Goal: Navigation & Orientation: Find specific page/section

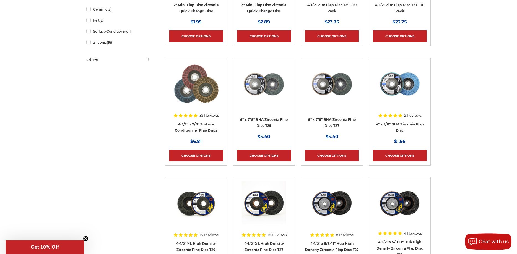
scroll to position [226, 0]
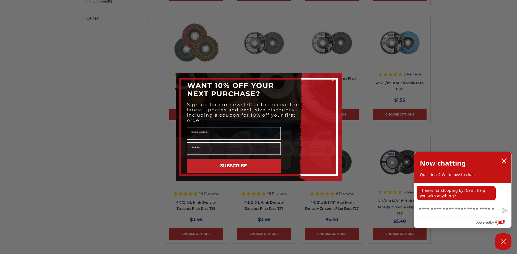
click at [335, 82] on circle "Close dialog" at bounding box center [333, 79] width 5 height 5
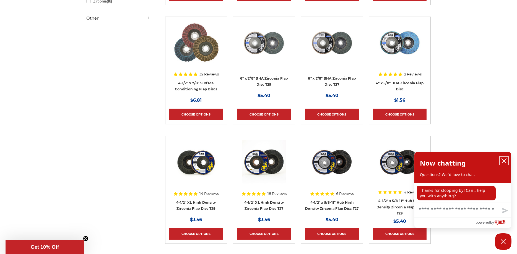
click at [505, 161] on icon "close chatbox" at bounding box center [504, 161] width 4 height 4
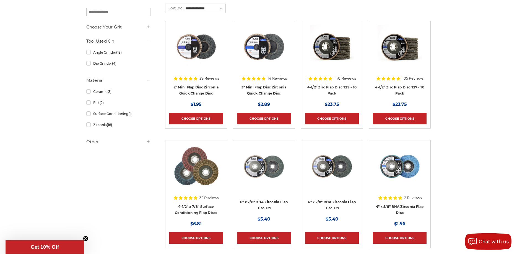
scroll to position [113, 0]
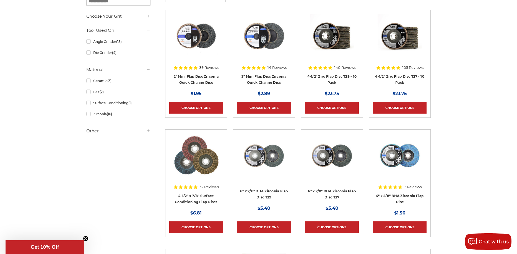
click at [92, 132] on h5 "Other" at bounding box center [118, 131] width 64 height 7
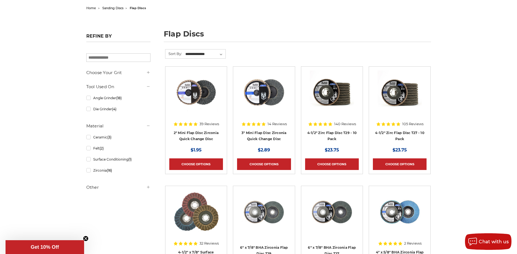
scroll to position [0, 0]
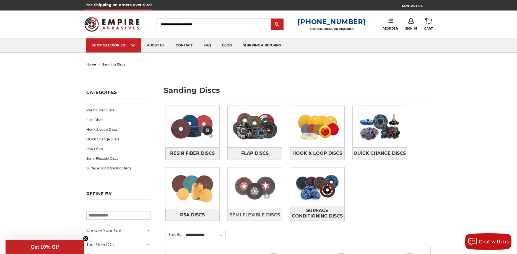
click at [260, 193] on img at bounding box center [255, 188] width 54 height 38
